Goal: Task Accomplishment & Management: Use online tool/utility

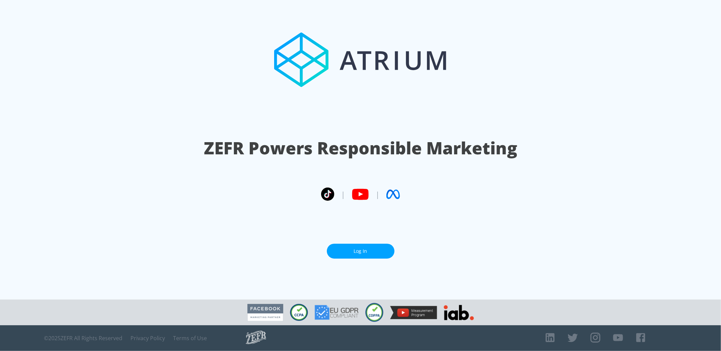
click at [366, 249] on link "Log In" at bounding box center [361, 251] width 68 height 15
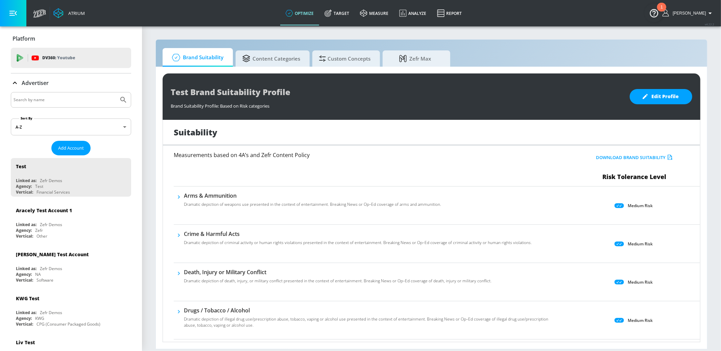
click at [48, 101] on input "Search by name" at bounding box center [65, 99] width 102 height 9
click at [116, 92] on button "Submit Search" at bounding box center [123, 99] width 15 height 15
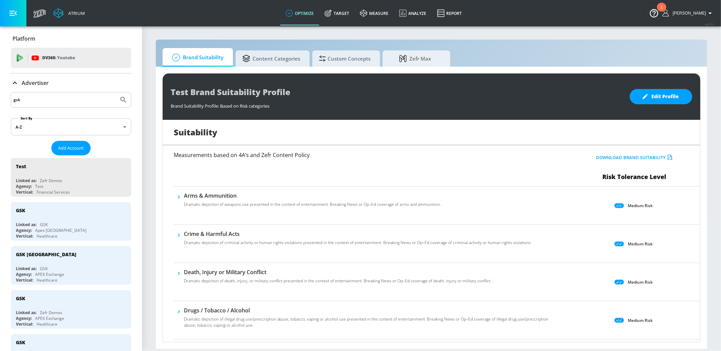
click at [26, 97] on input "gsk" at bounding box center [65, 99] width 102 height 9
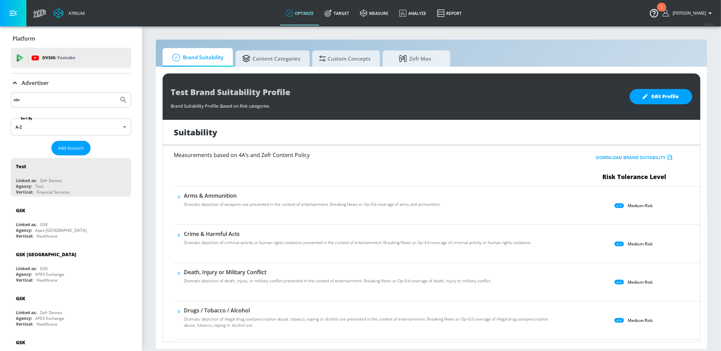
type input "viiv"
click at [116, 92] on button "Submit Search" at bounding box center [123, 99] width 15 height 15
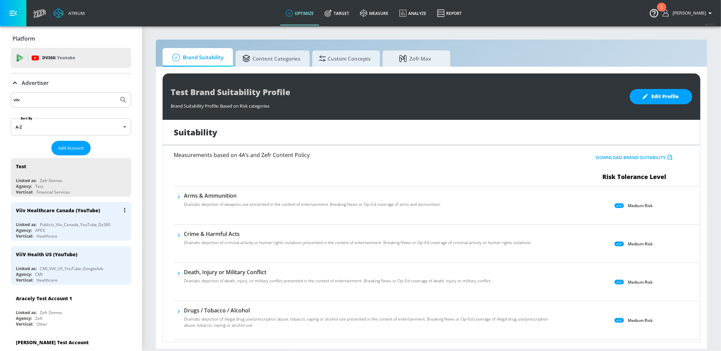
click at [97, 233] on div "Vertical: Healthcare" at bounding box center [73, 236] width 114 height 6
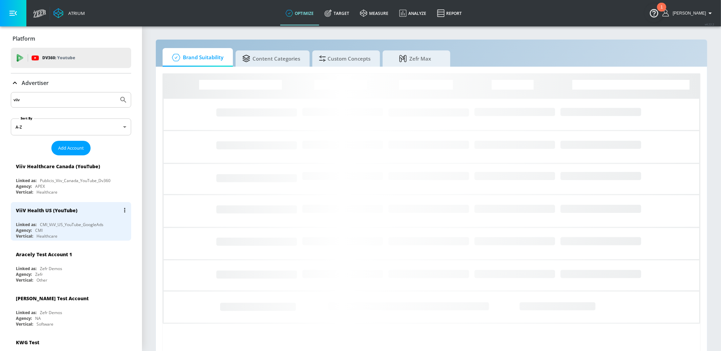
click at [94, 209] on div "ViiV Health US (YouTube)" at bounding box center [73, 210] width 114 height 16
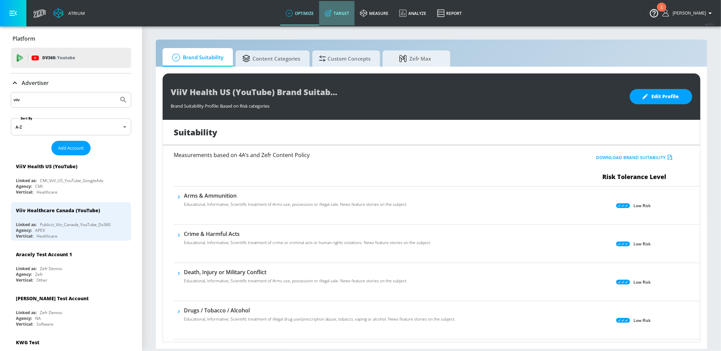
click at [330, 14] on icon at bounding box center [328, 14] width 4 height 4
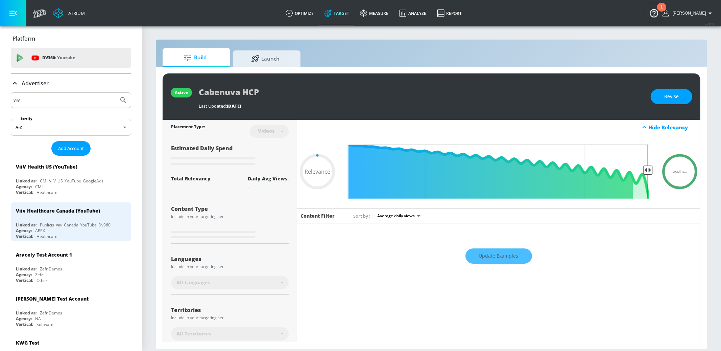
type input "0.05"
click at [277, 66] on div "Build Launch active Cabenuva HCP Last Updated: 226 days ago Revise Placement Ty…" at bounding box center [432, 194] width 552 height 310
click at [276, 55] on span "Launch" at bounding box center [265, 57] width 51 height 16
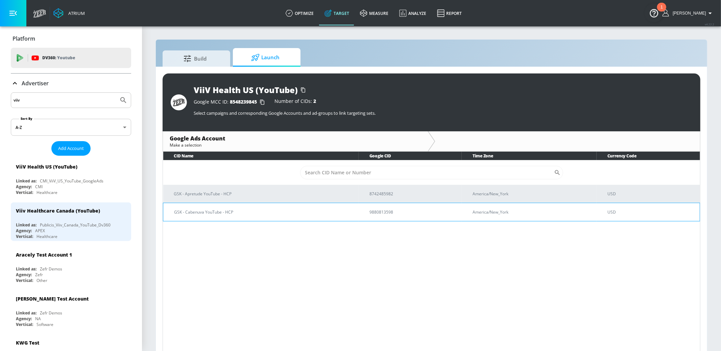
click at [279, 214] on p "GSK - Cabenuva YouTube - HCP" at bounding box center [263, 211] width 179 height 7
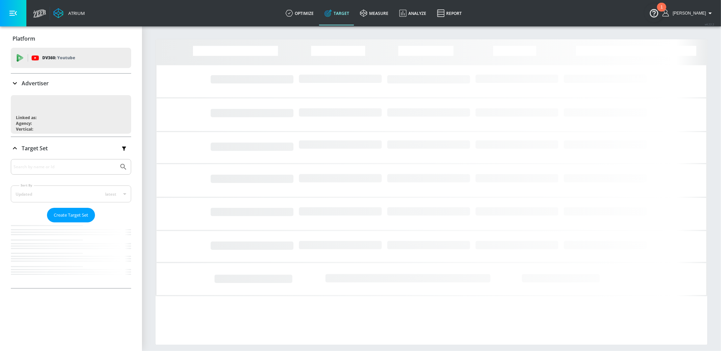
click at [709, 12] on icon "button" at bounding box center [711, 13] width 8 height 8
click at [683, 37] on li "Logout" at bounding box center [685, 31] width 67 height 12
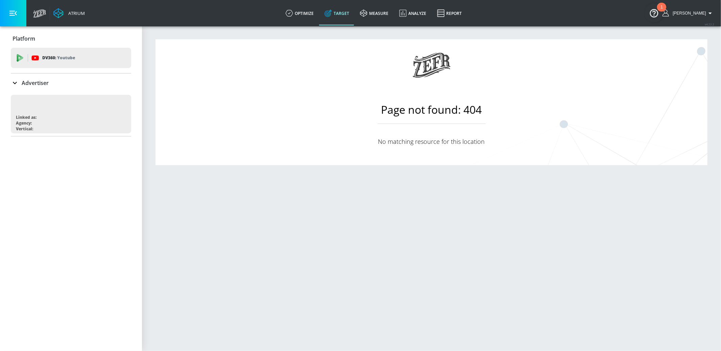
click at [708, 14] on icon "button" at bounding box center [711, 13] width 8 height 8
click at [689, 32] on div "Logout" at bounding box center [685, 31] width 57 height 8
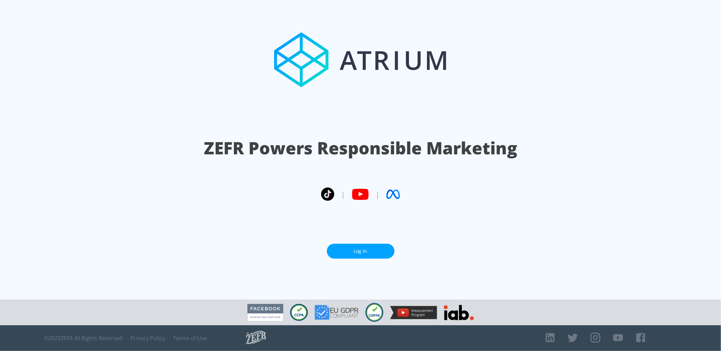
click at [363, 248] on link "Log In" at bounding box center [361, 251] width 68 height 15
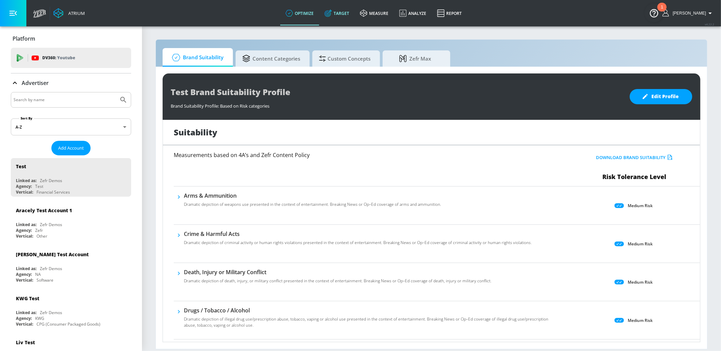
click at [345, 9] on link "Target" at bounding box center [337, 13] width 36 height 24
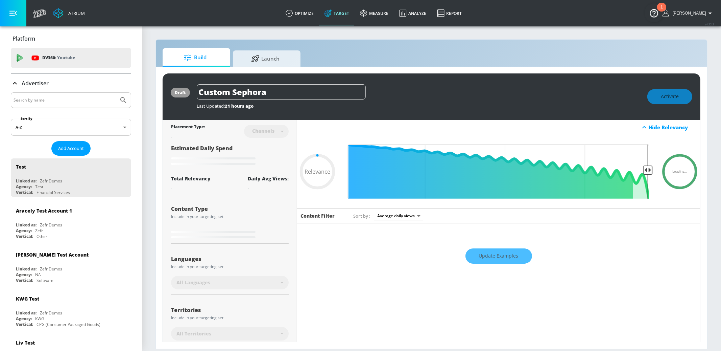
type input "0.6"
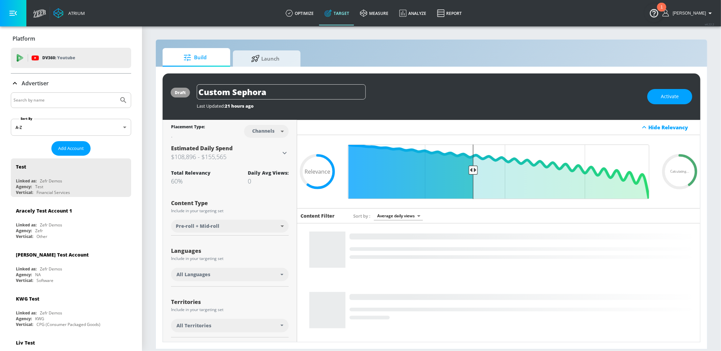
click at [81, 99] on input "Search by name" at bounding box center [65, 100] width 102 height 9
type input "viiv"
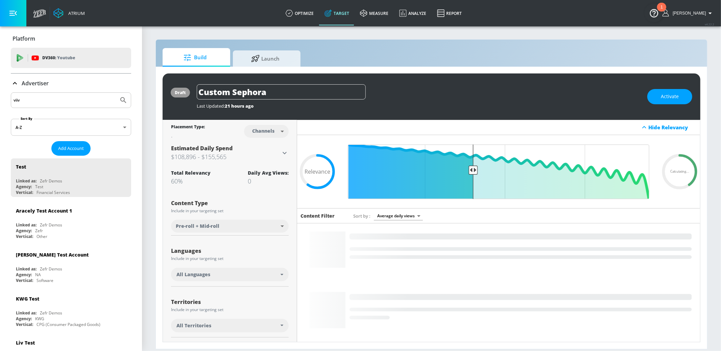
click at [116, 93] on button "Submit Search" at bounding box center [123, 100] width 15 height 15
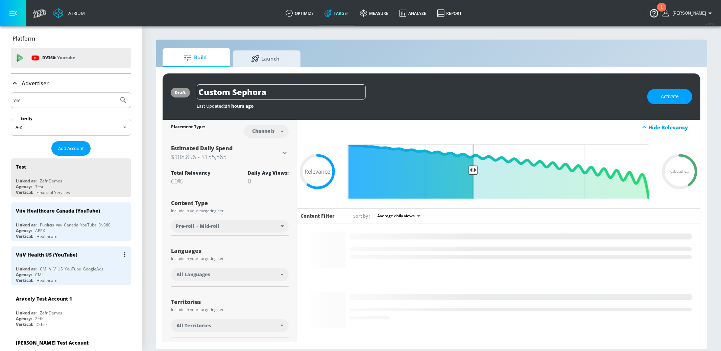
click at [101, 256] on div "ViiV Health US (YouTube)" at bounding box center [73, 254] width 114 height 16
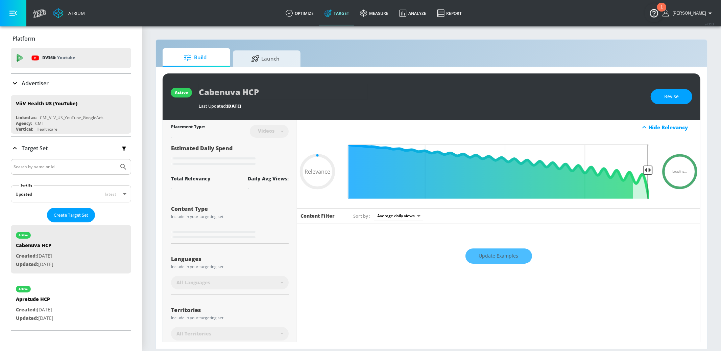
type input "0.05"
click at [283, 61] on span "Launch" at bounding box center [265, 57] width 51 height 16
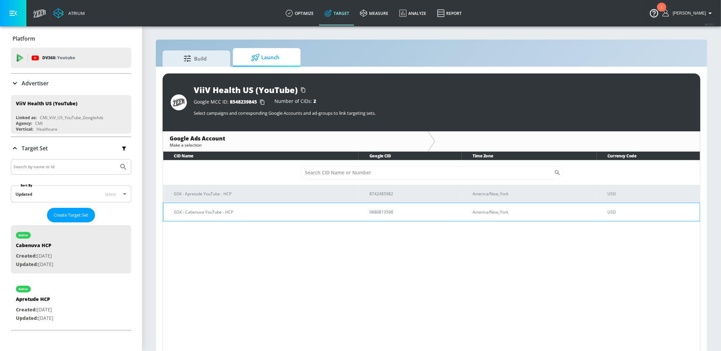
click at [290, 209] on p "GSK - Cabenuva YouTube - HCP" at bounding box center [263, 211] width 179 height 7
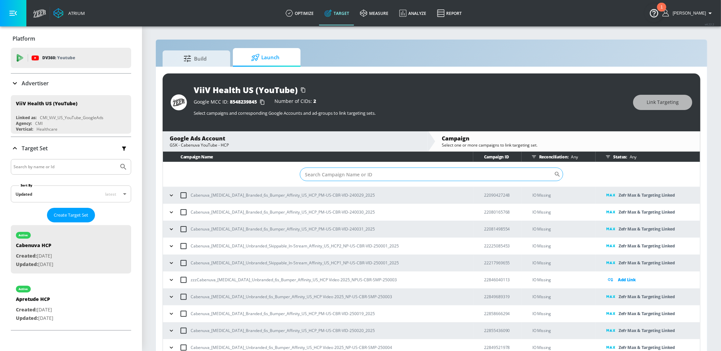
click at [338, 171] on input "Sort By" at bounding box center [427, 174] width 254 height 14
paste input "22913079264"
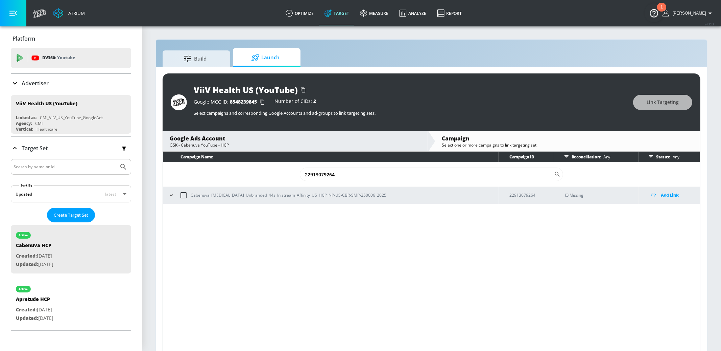
type input "22913079264"
click at [173, 197] on icon "button" at bounding box center [171, 195] width 7 height 7
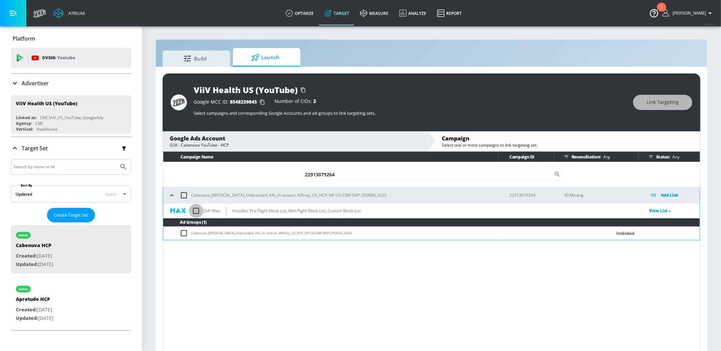
click at [197, 210] on input "checkbox" at bounding box center [196, 211] width 14 height 14
checkbox input "true"
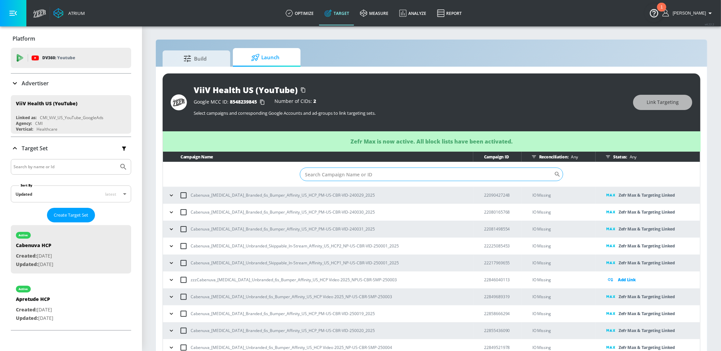
click at [376, 172] on input "Sort By" at bounding box center [427, 174] width 254 height 14
paste input "22913079264"
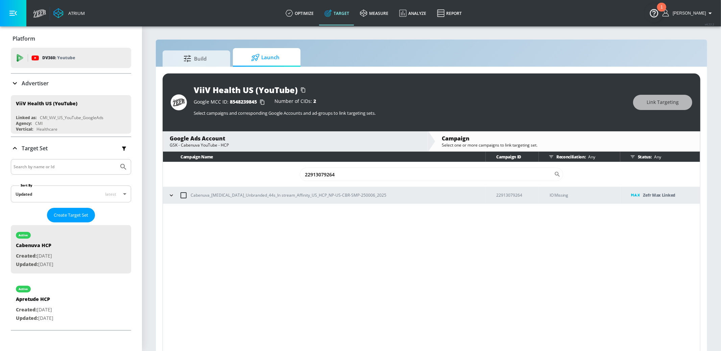
type input "22913079264"
click at [184, 195] on input "checkbox" at bounding box center [184, 195] width 14 height 14
click at [646, 105] on button "Link Targeting" at bounding box center [663, 102] width 59 height 15
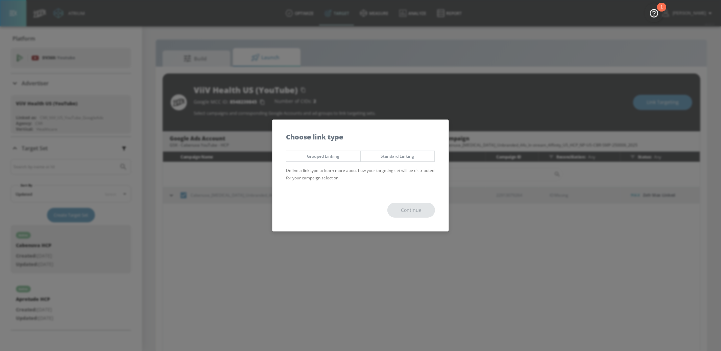
click at [412, 159] on span "Standard Linking" at bounding box center [398, 156] width 64 height 7
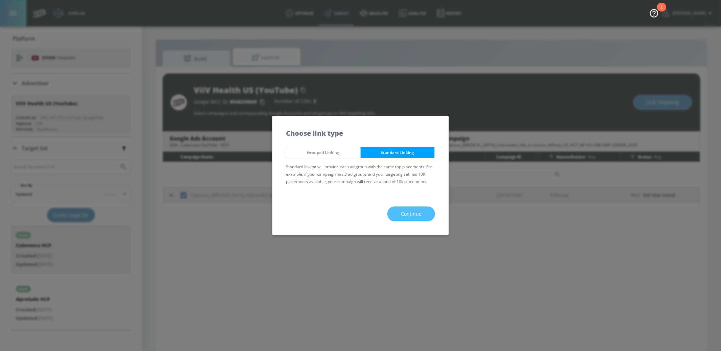
click at [406, 212] on span "Continue" at bounding box center [411, 214] width 21 height 8
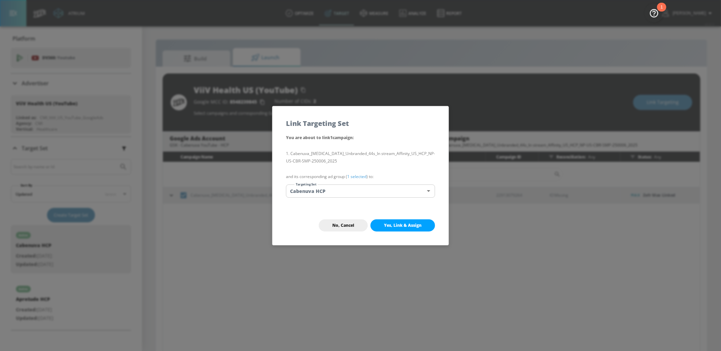
click at [405, 229] on button "Yes, Link & Assign" at bounding box center [403, 225] width 65 height 12
checkbox input "false"
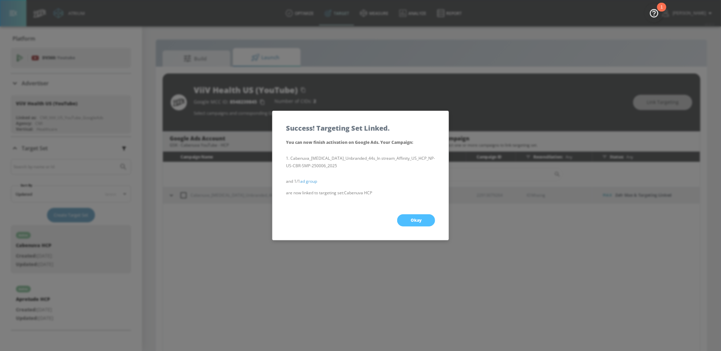
drag, startPoint x: 416, startPoint y: 218, endPoint x: 223, endPoint y: 113, distance: 220.4
click at [416, 218] on span "Okay" at bounding box center [416, 219] width 11 height 5
